Goal: Task Accomplishment & Management: Manage account settings

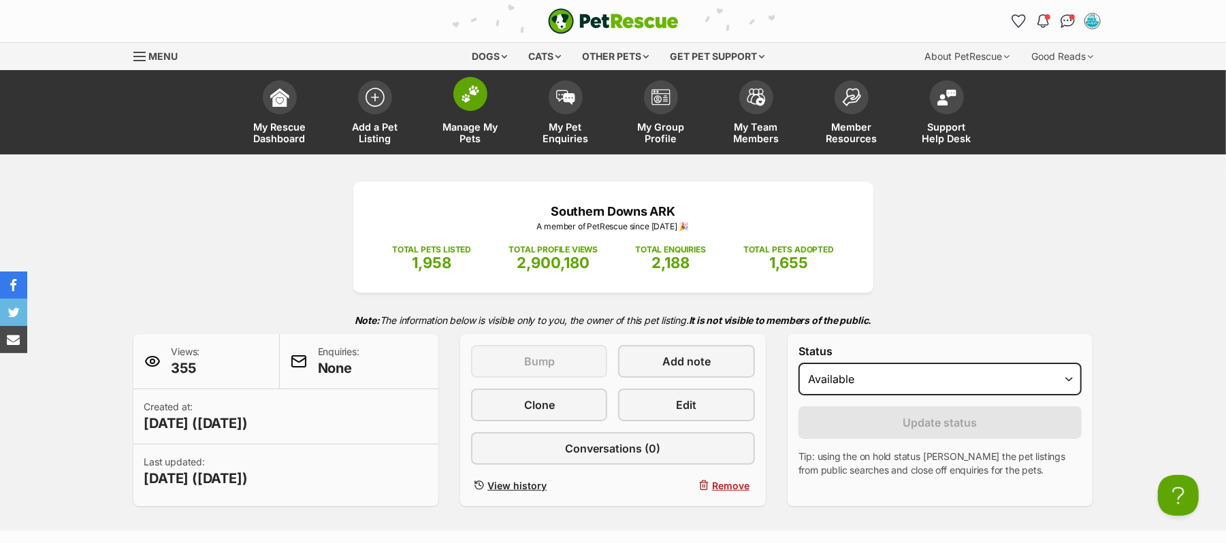
click at [467, 103] on img at bounding box center [470, 94] width 19 height 18
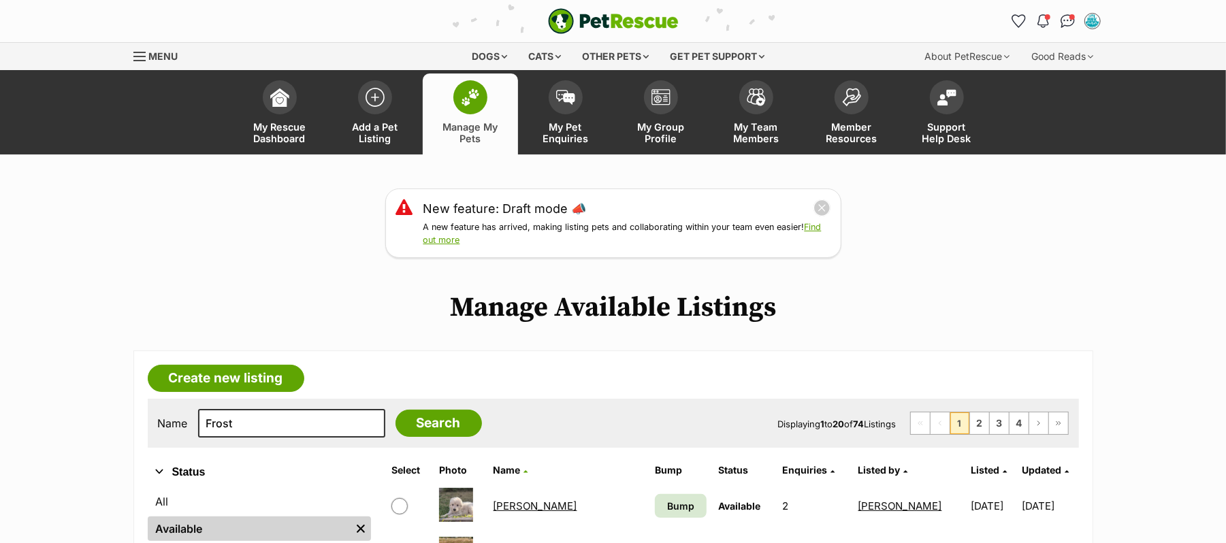
type input "Frost"
click at [395, 410] on input "Search" at bounding box center [438, 423] width 86 height 27
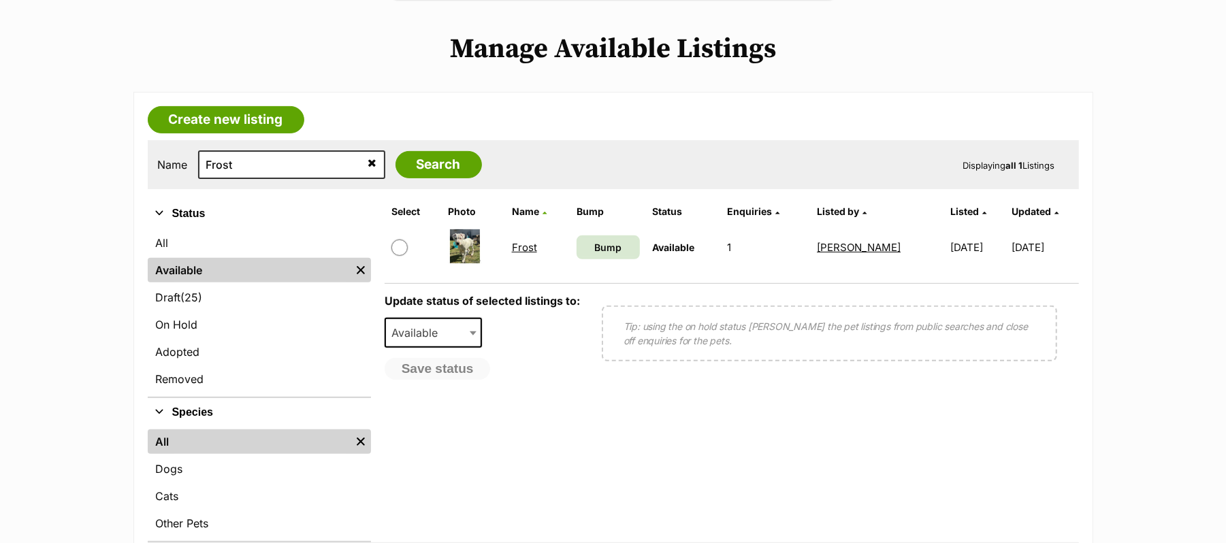
scroll to position [272, 0]
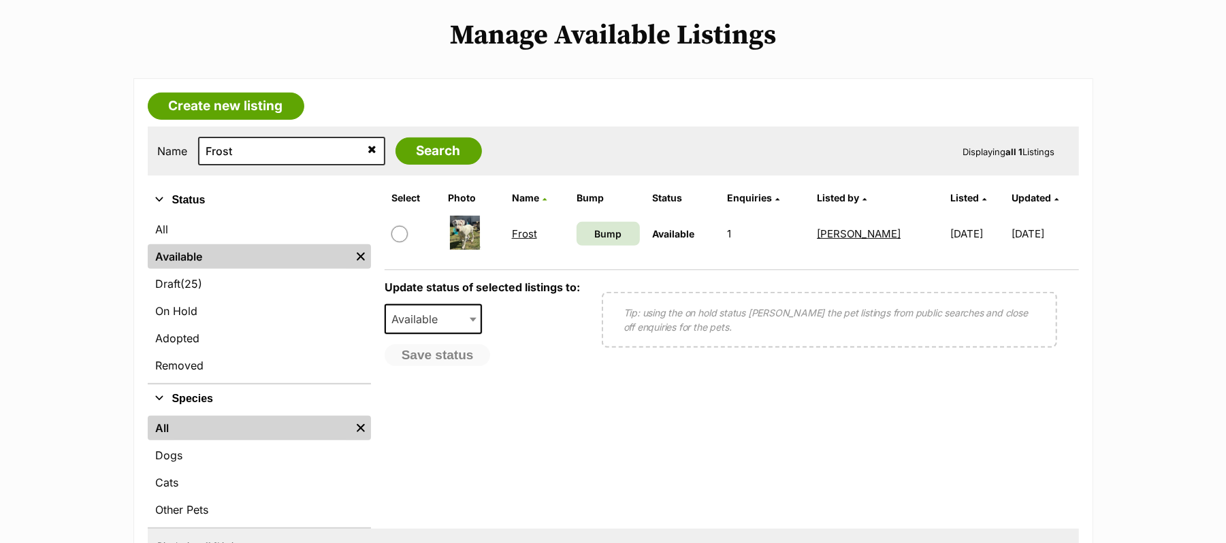
click at [516, 240] on link "Frost" at bounding box center [524, 233] width 25 height 13
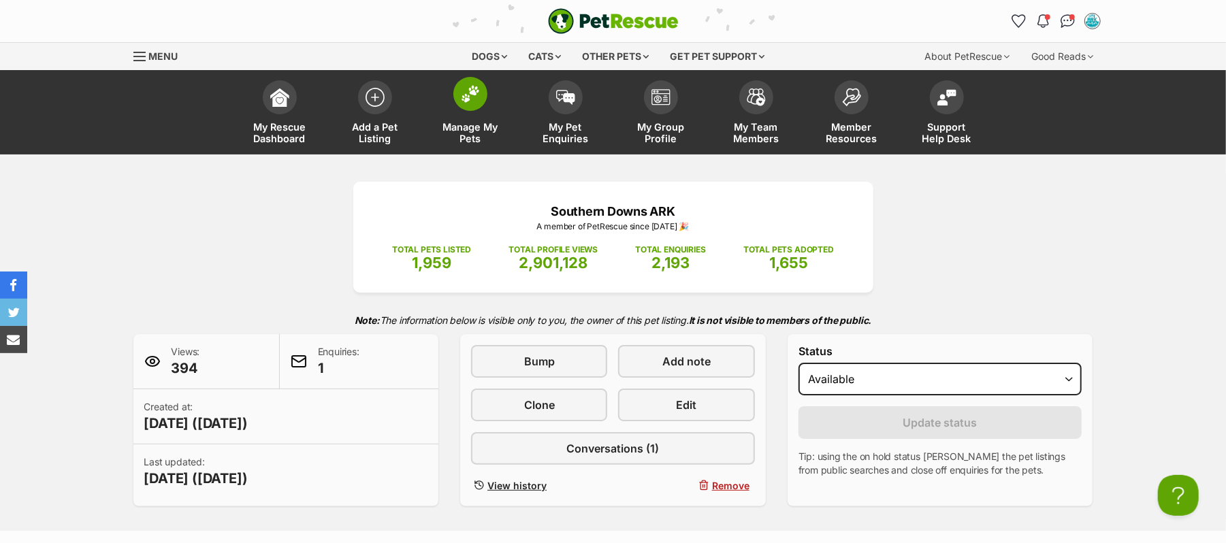
click at [464, 103] on img at bounding box center [470, 94] width 19 height 18
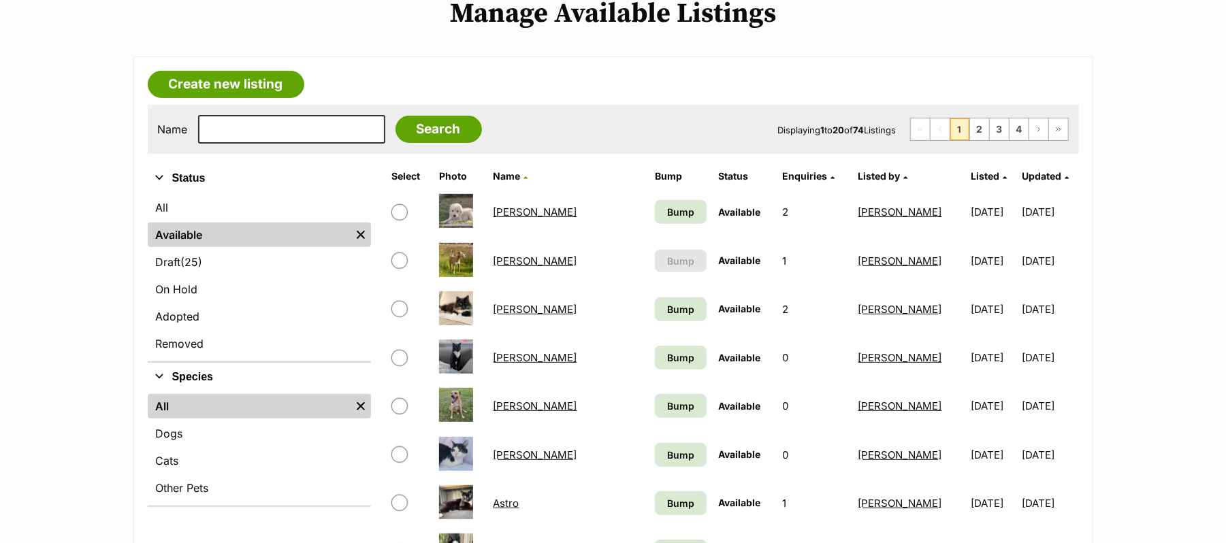
scroll to position [363, 0]
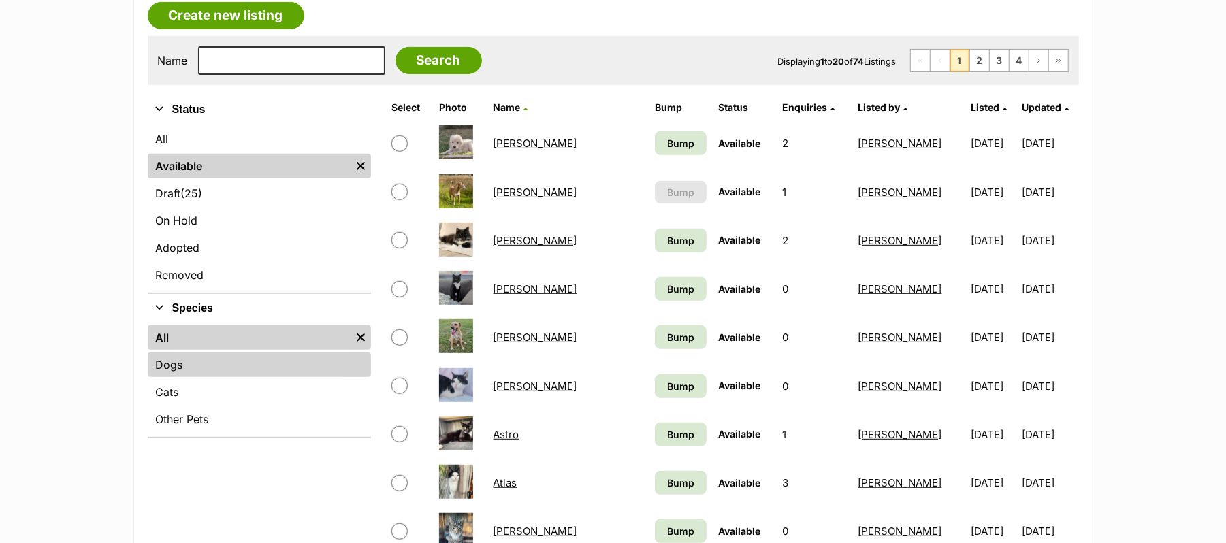
click at [207, 377] on link "Dogs" at bounding box center [259, 365] width 223 height 25
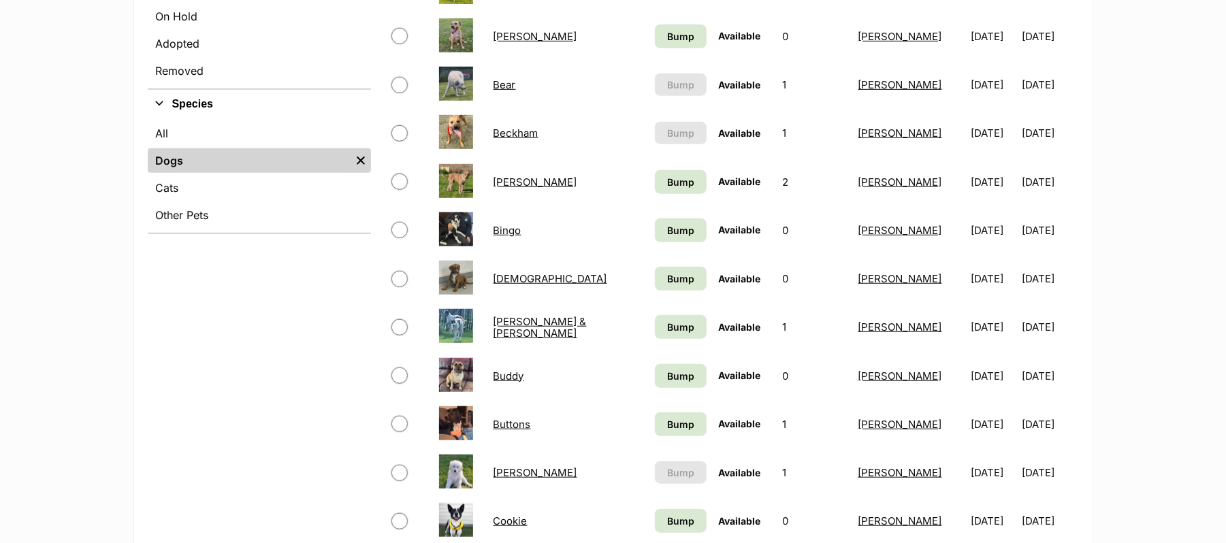
scroll to position [635, 0]
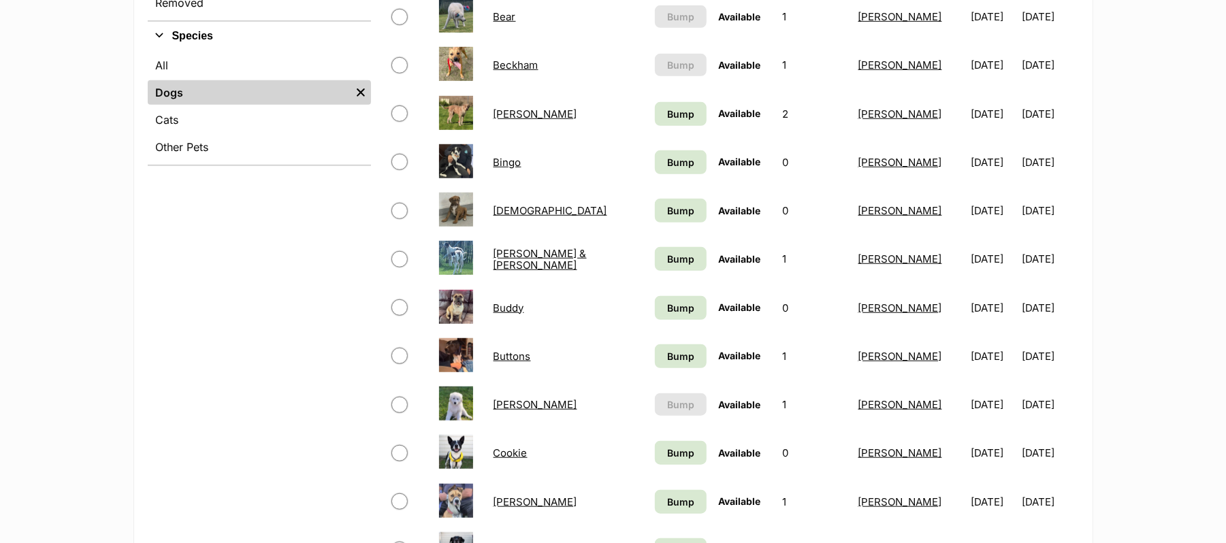
click at [507, 217] on link "[DEMOGRAPHIC_DATA]" at bounding box center [550, 210] width 114 height 13
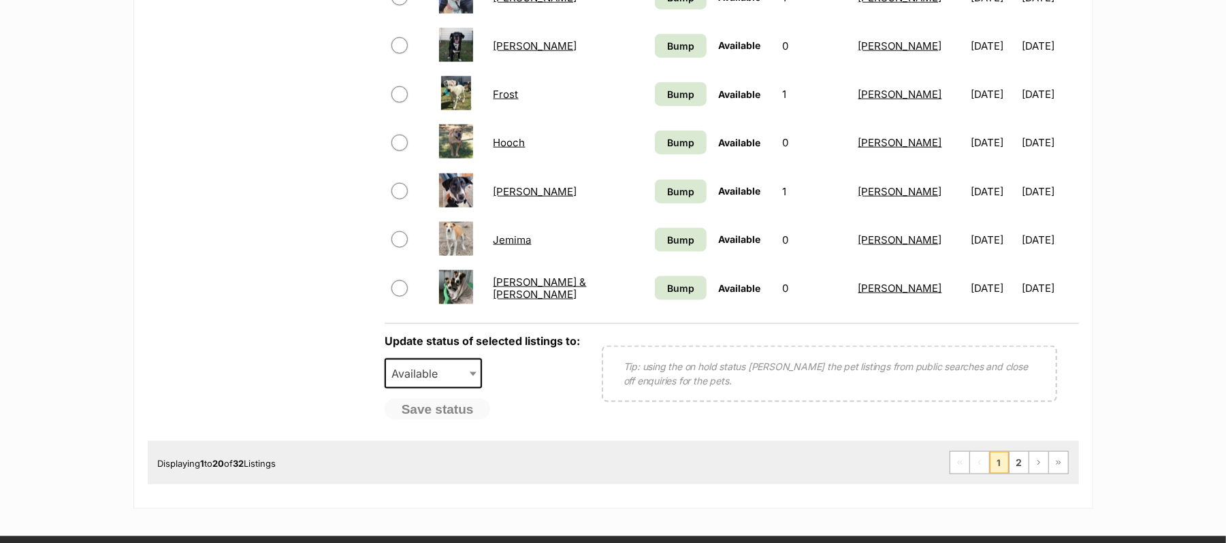
scroll to position [1180, 0]
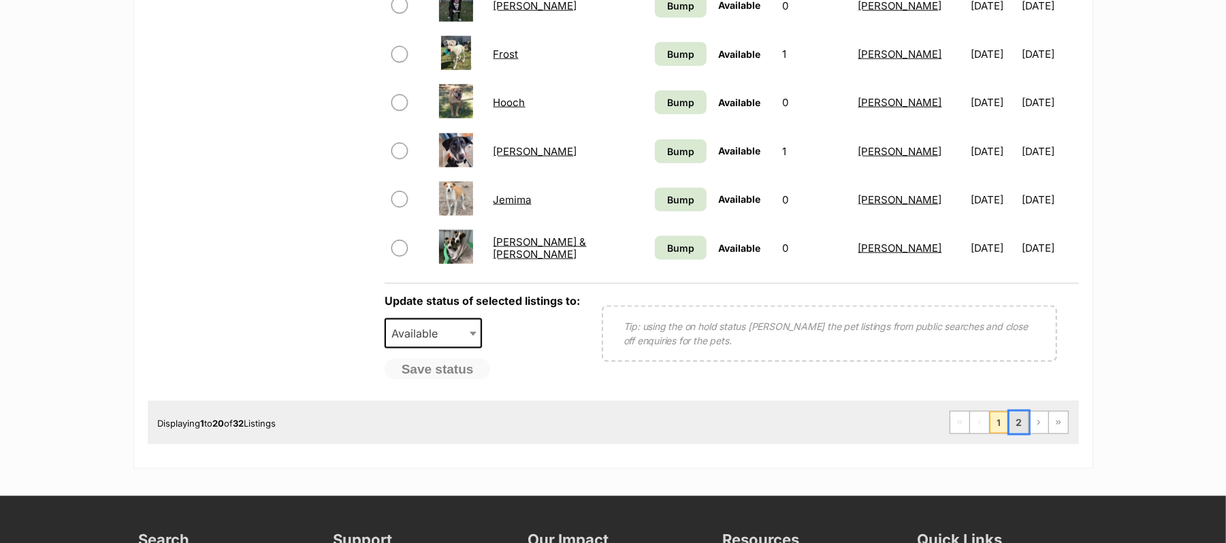
click at [1009, 434] on link "2" at bounding box center [1018, 423] width 19 height 22
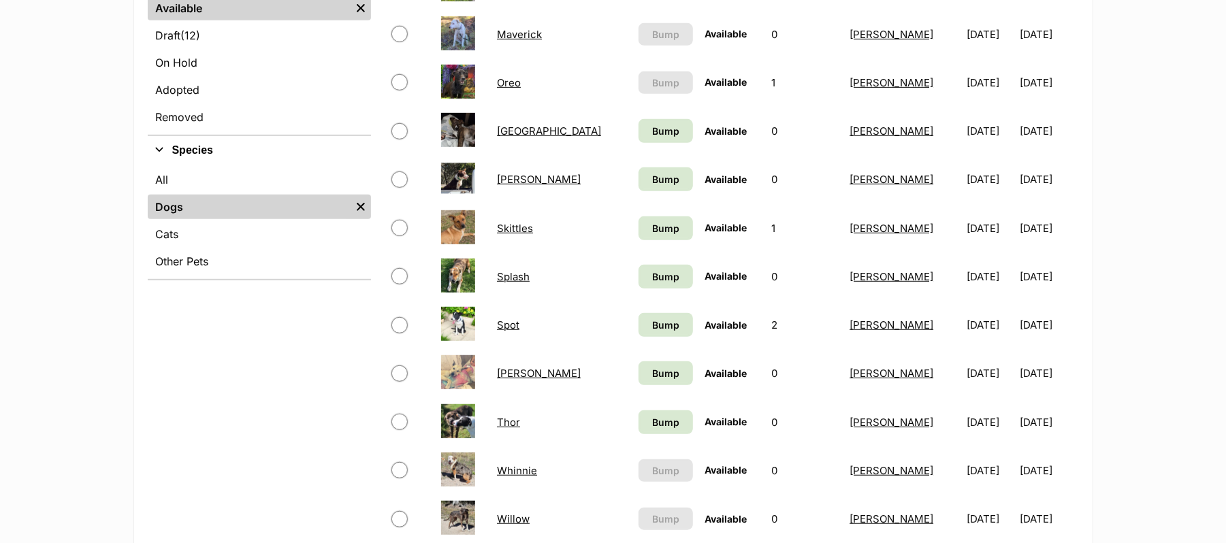
scroll to position [635, 0]
